Goal: Information Seeking & Learning: Learn about a topic

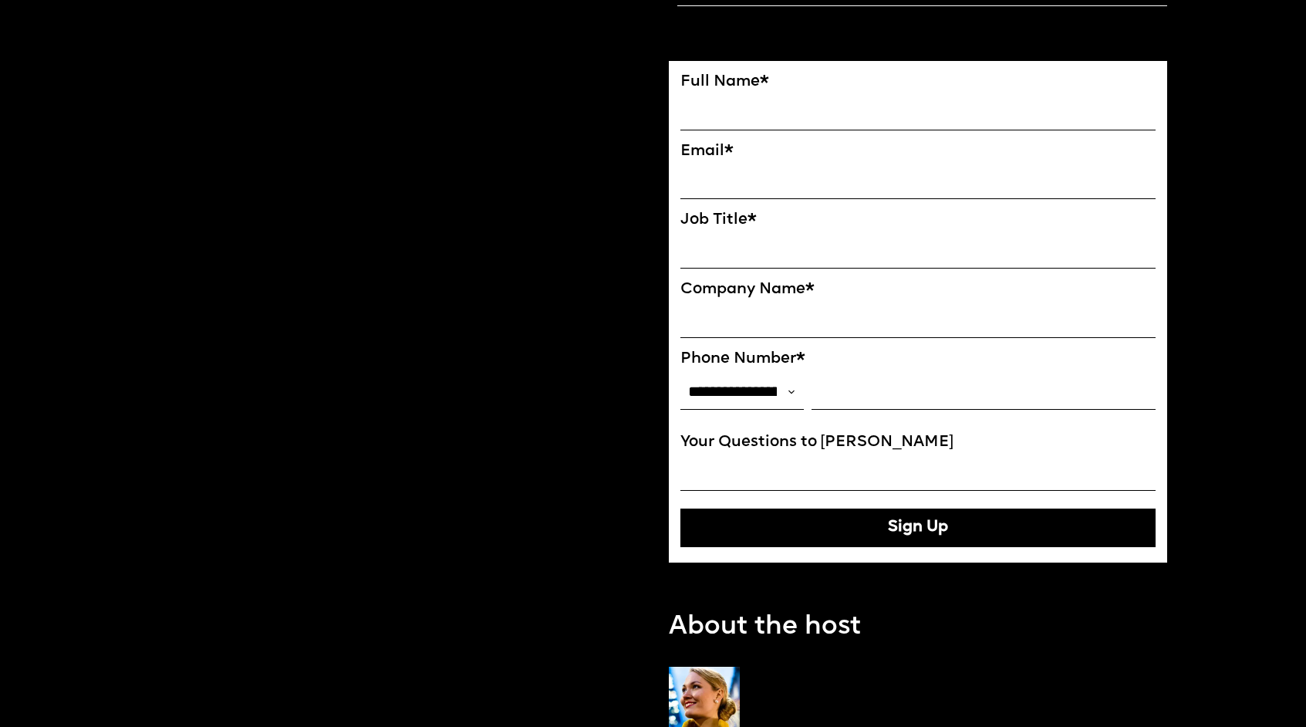
scroll to position [1132, 0]
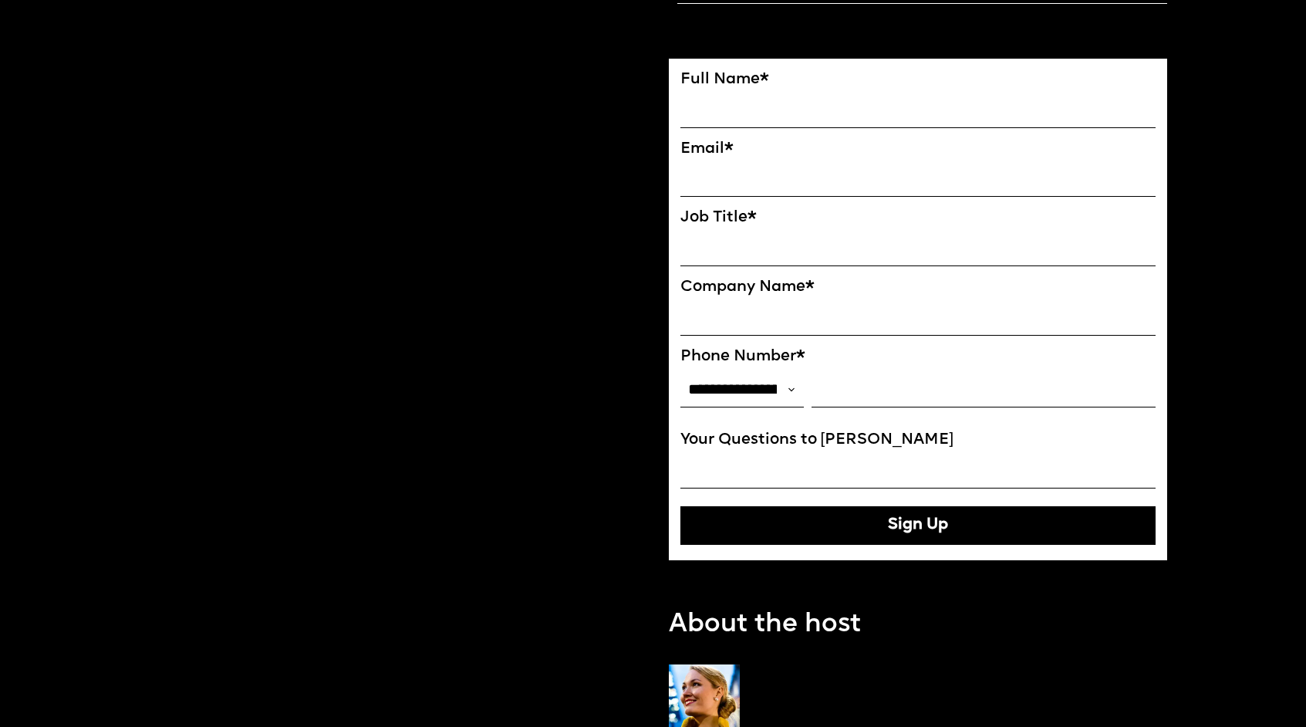
click at [748, 394] on select "**********" at bounding box center [742, 389] width 123 height 35
select select "***"
click at [681, 379] on select "**********" at bounding box center [742, 389] width 123 height 35
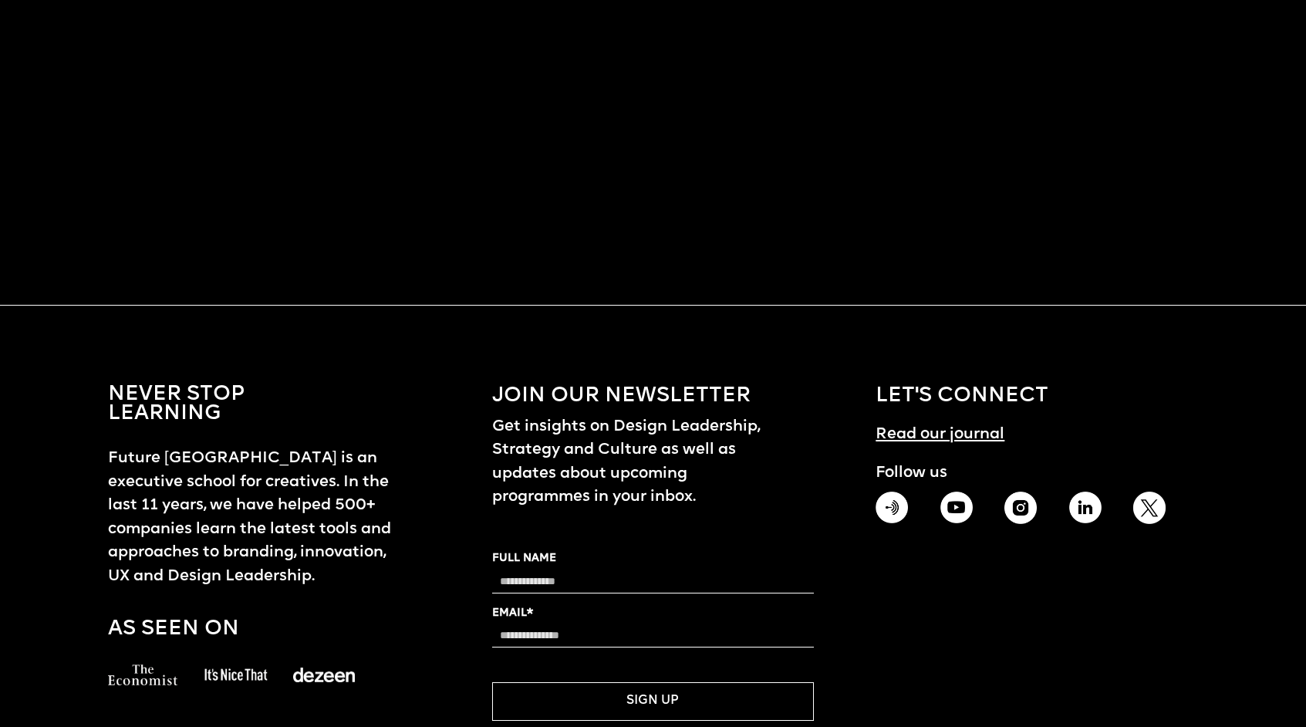
scroll to position [1630, 0]
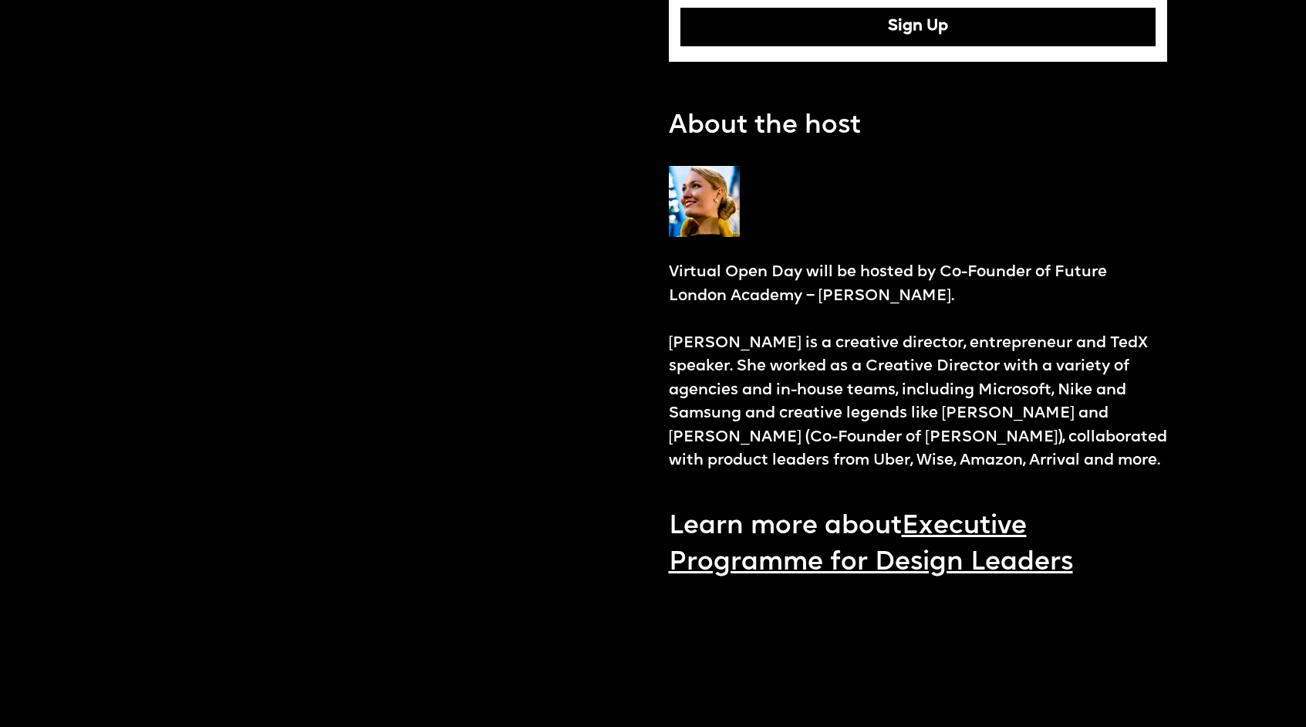
click at [933, 573] on link "Executive Programme for Design Leaders" at bounding box center [871, 545] width 404 height 62
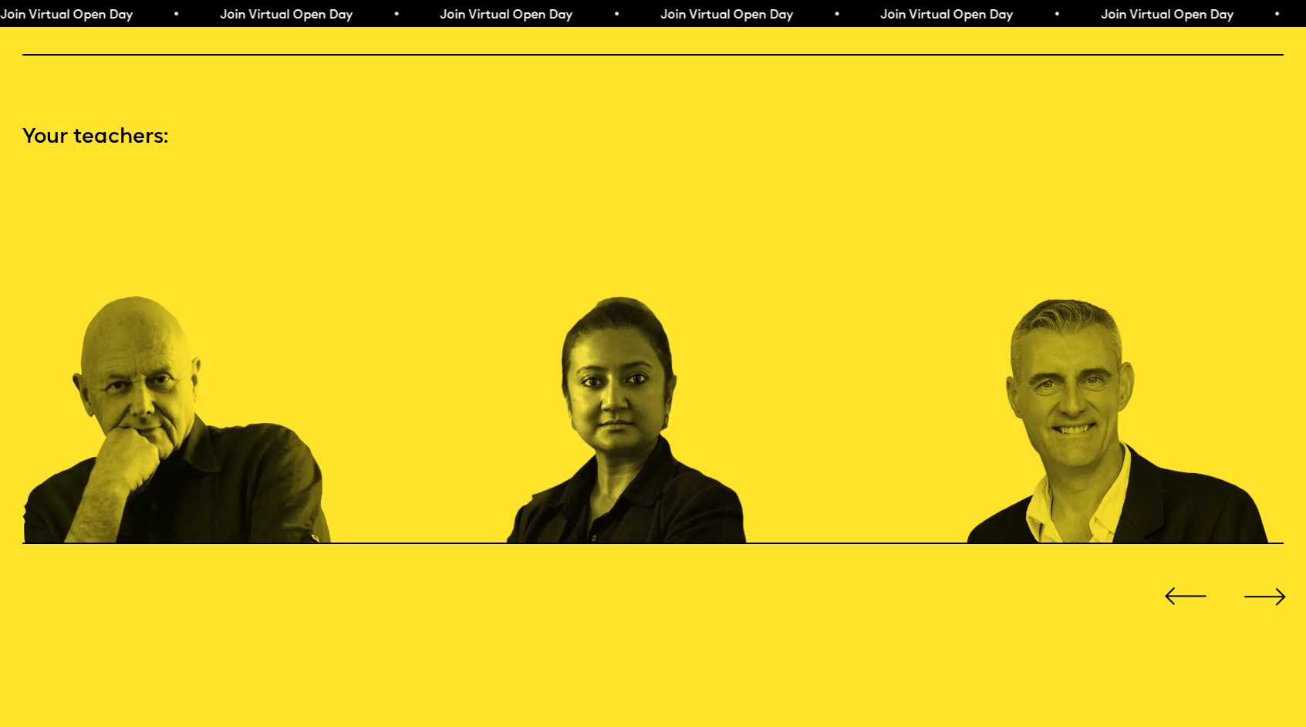
scroll to position [1876, 0]
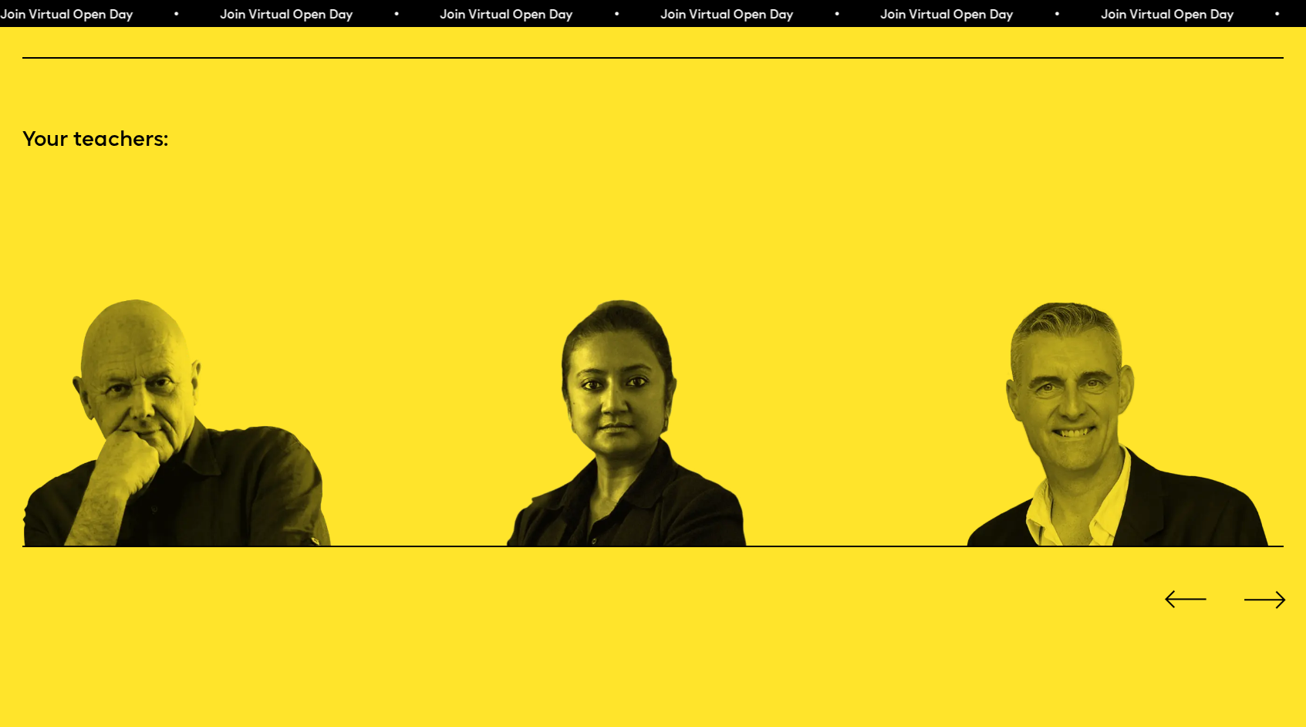
click at [1274, 594] on div at bounding box center [1265, 599] width 52 height 52
click at [1279, 589] on div at bounding box center [1265, 599] width 52 height 52
click at [1172, 590] on div at bounding box center [1186, 599] width 52 height 52
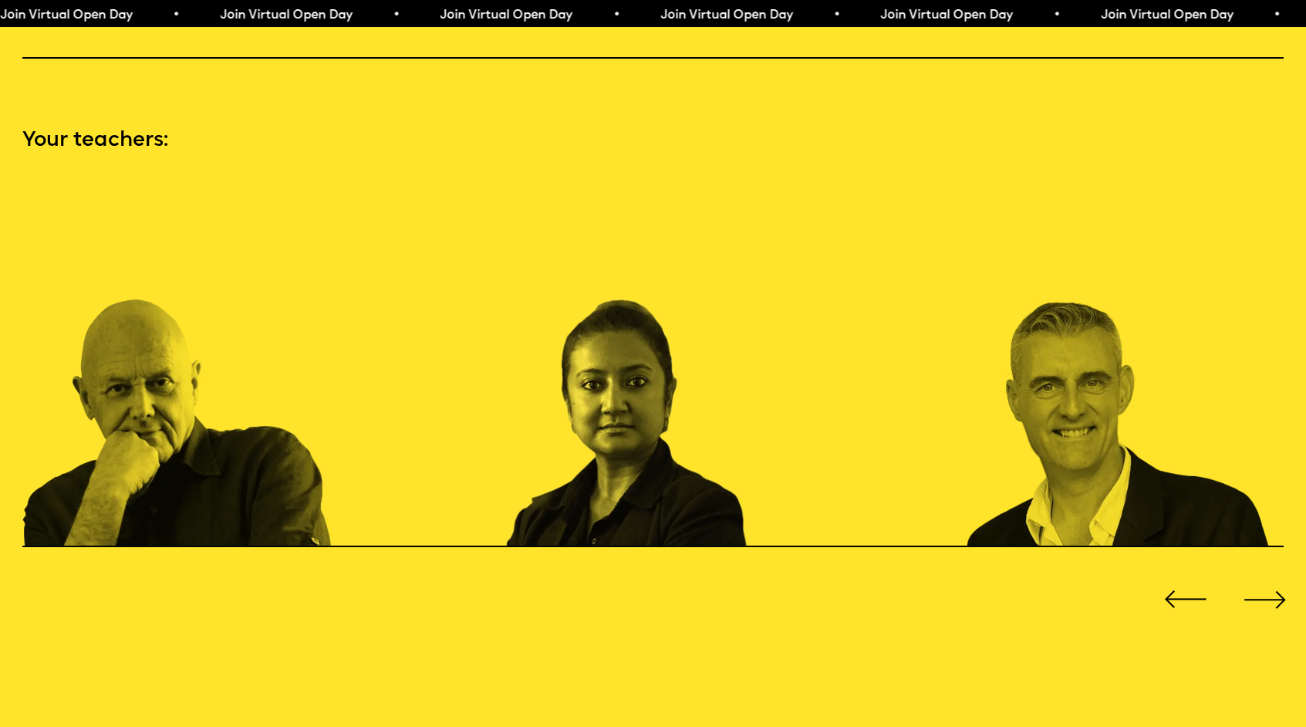
click at [1172, 590] on div at bounding box center [1186, 599] width 52 height 52
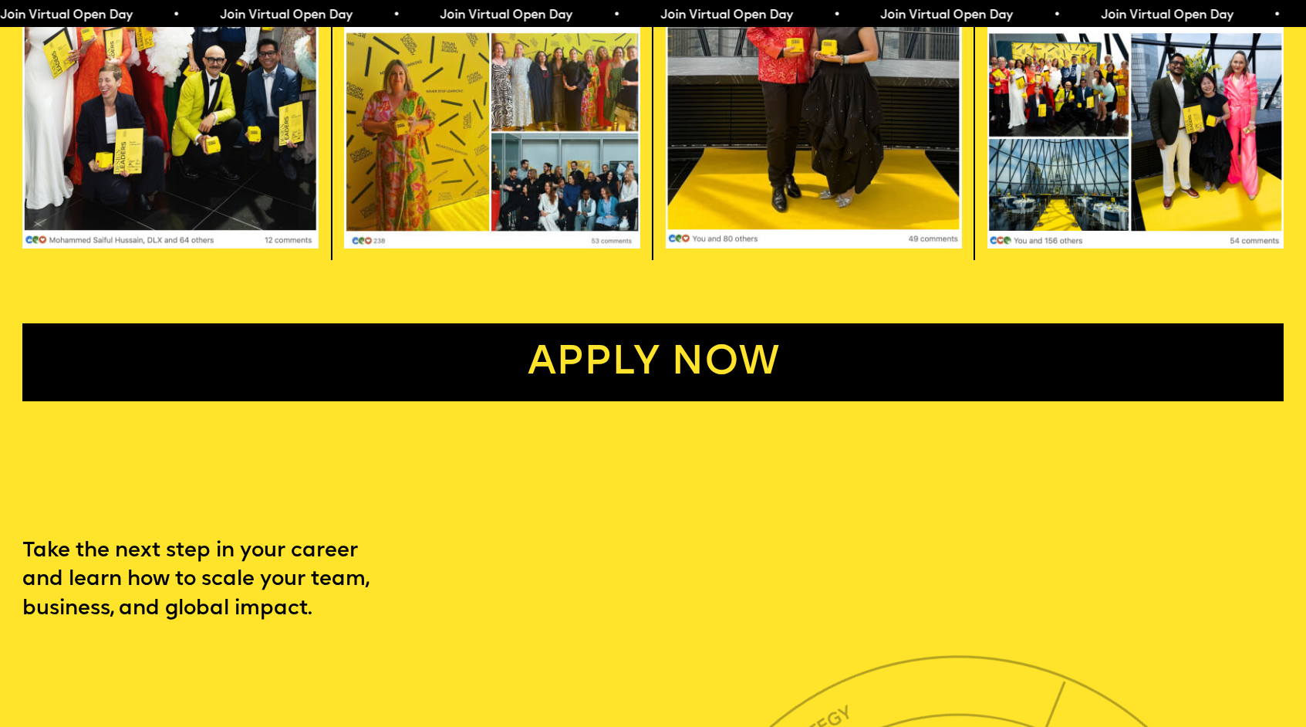
scroll to position [4322, 0]
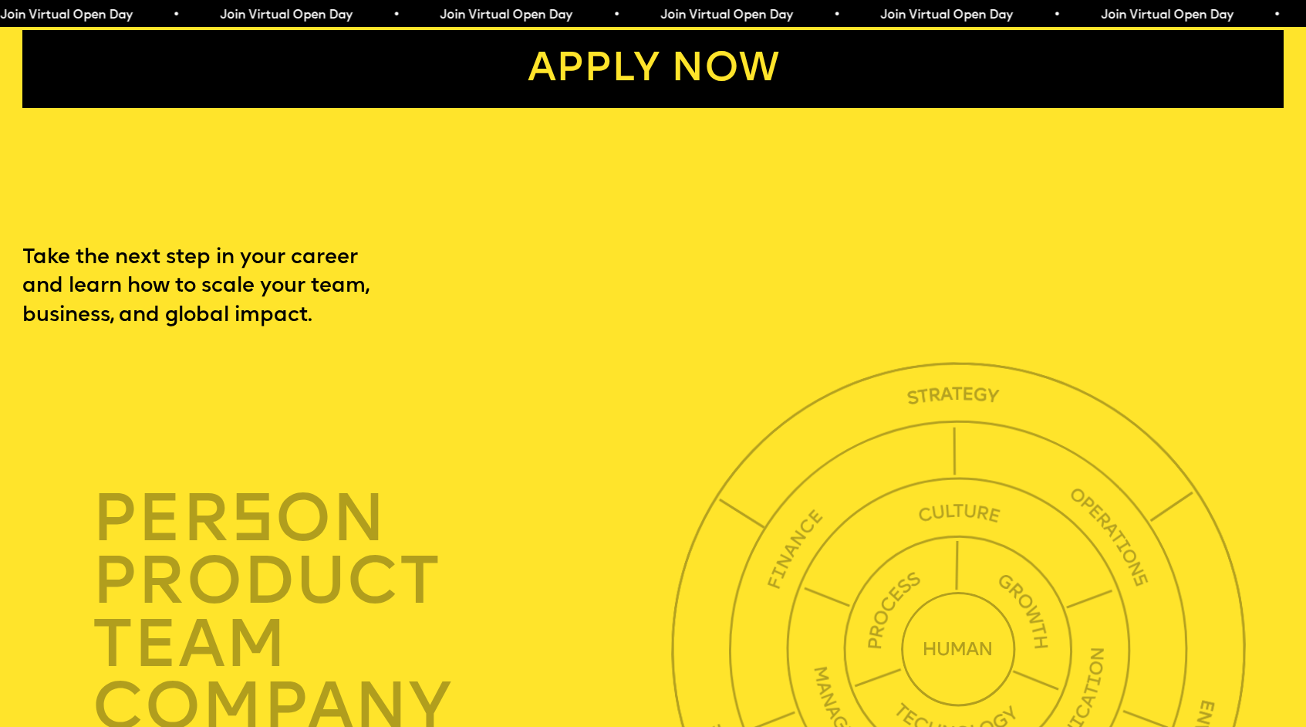
click at [635, 108] on link "Apply now" at bounding box center [652, 69] width 1261 height 78
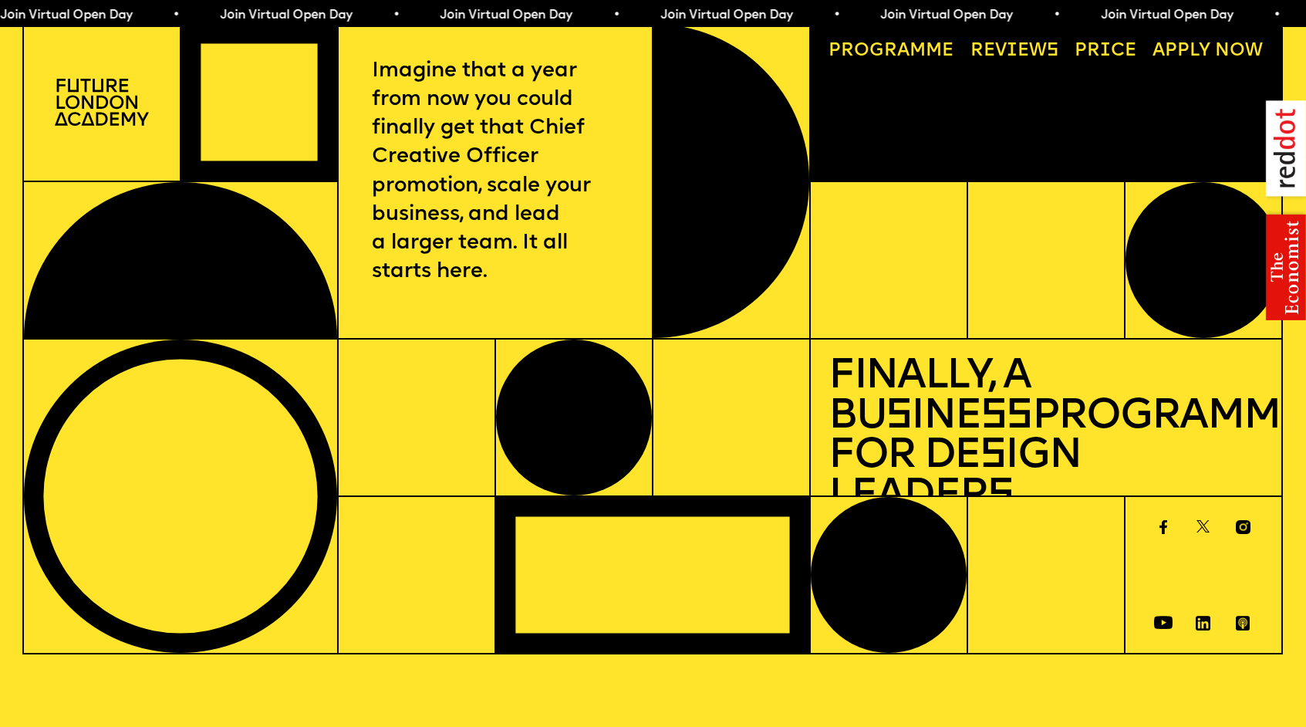
click at [1116, 45] on link "Price" at bounding box center [1106, 51] width 80 height 36
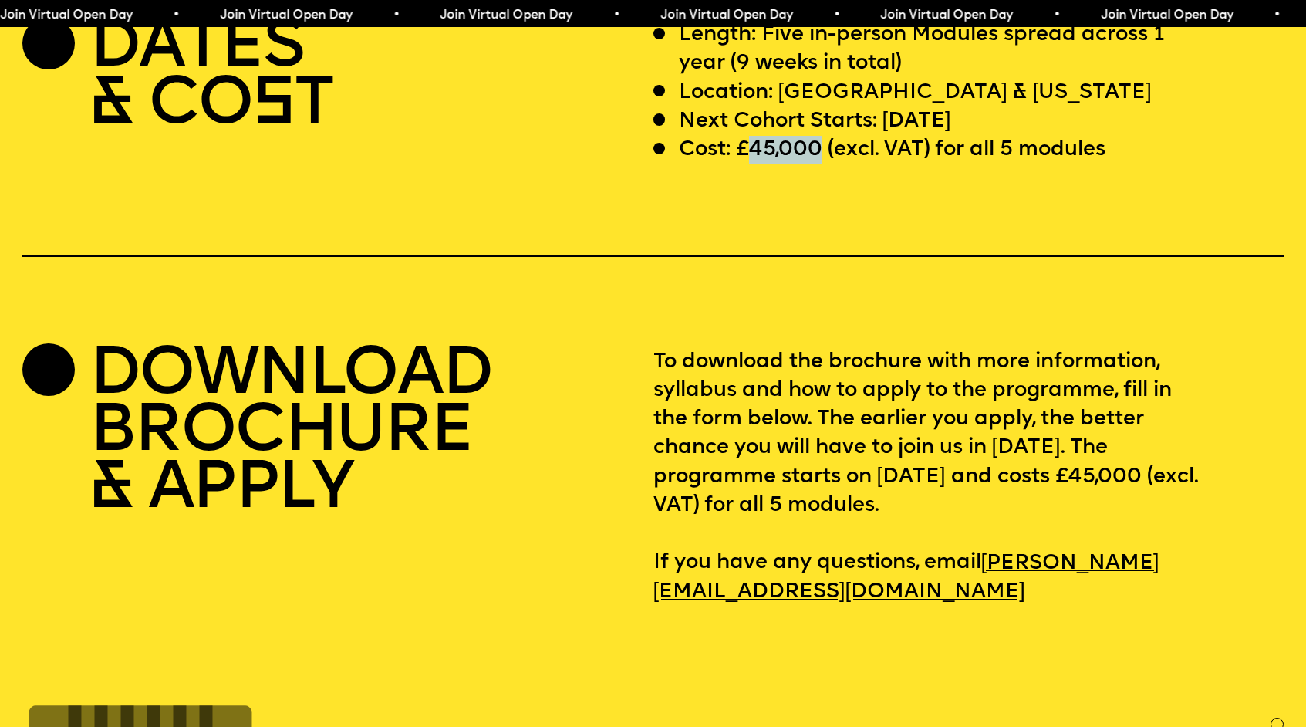
drag, startPoint x: 755, startPoint y: 197, endPoint x: 820, endPoint y: 198, distance: 65.6
click at [820, 164] on p "Cost: £45,000 (excl. VAT) for all 5 modules" at bounding box center [892, 150] width 427 height 29
copy p "45,000"
